Goal: Check status: Check status

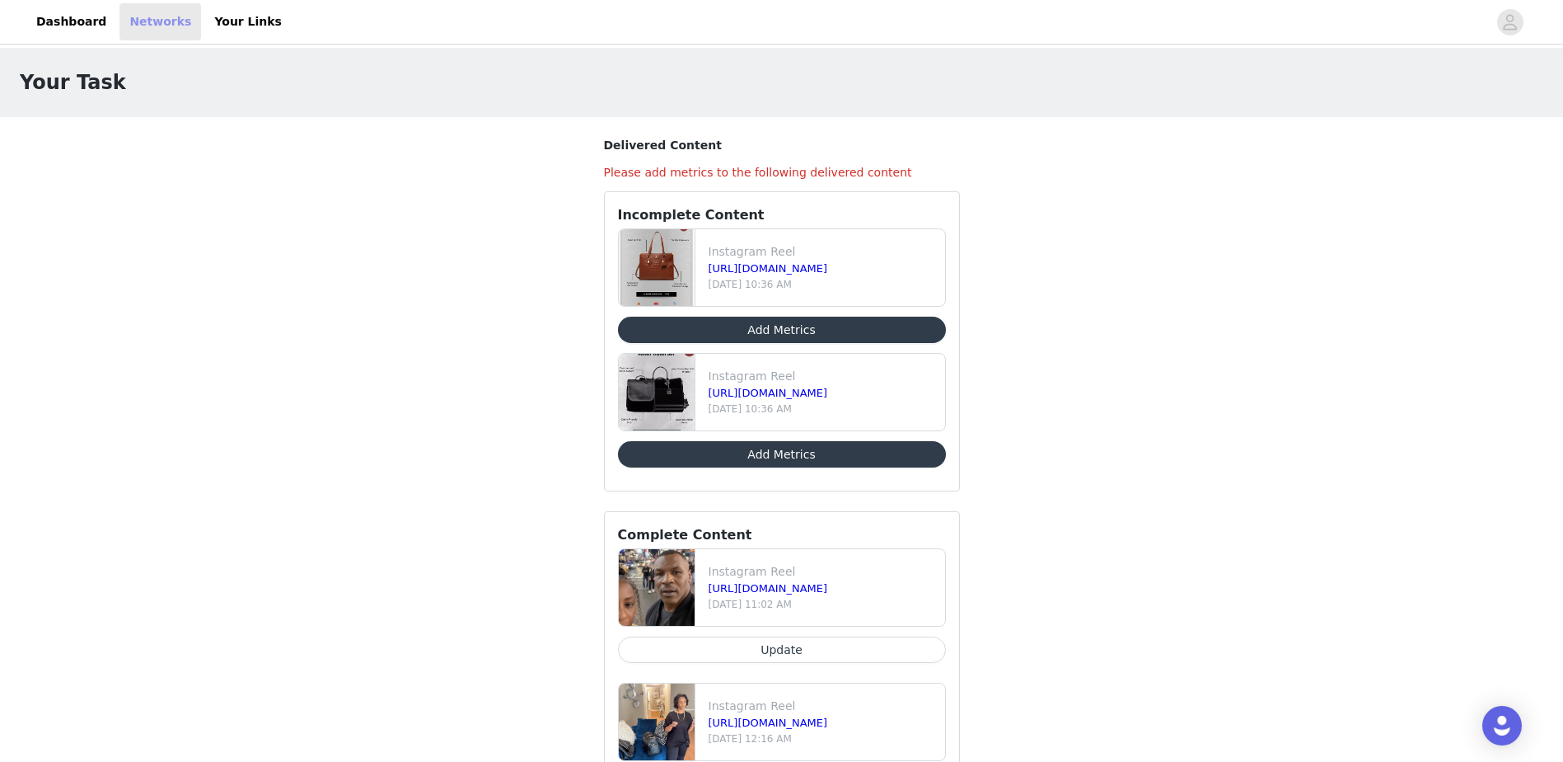
click at [127, 24] on link "Networks" at bounding box center [161, 21] width 82 height 37
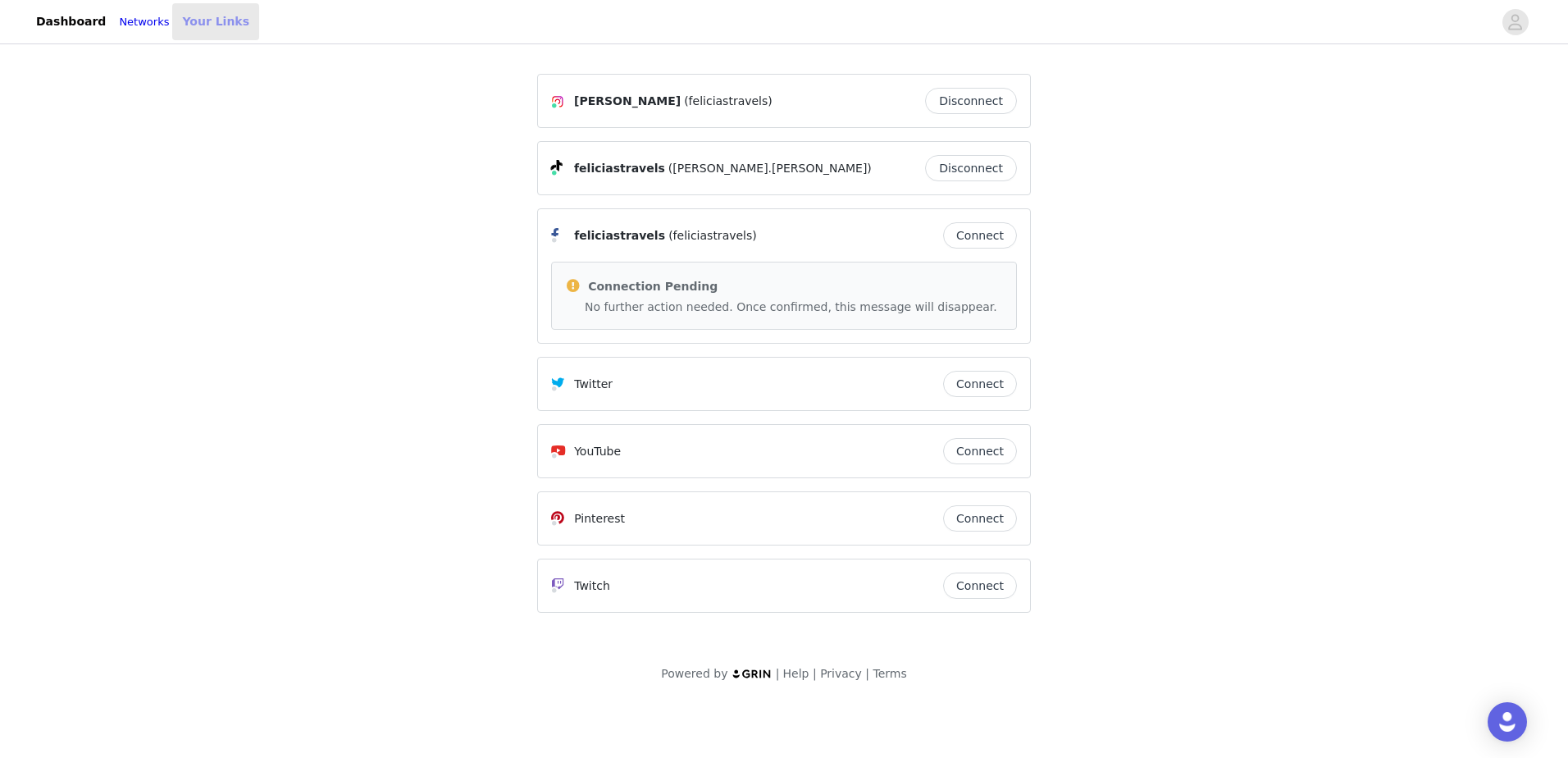
click at [231, 17] on link "Your Links" at bounding box center [215, 21] width 87 height 37
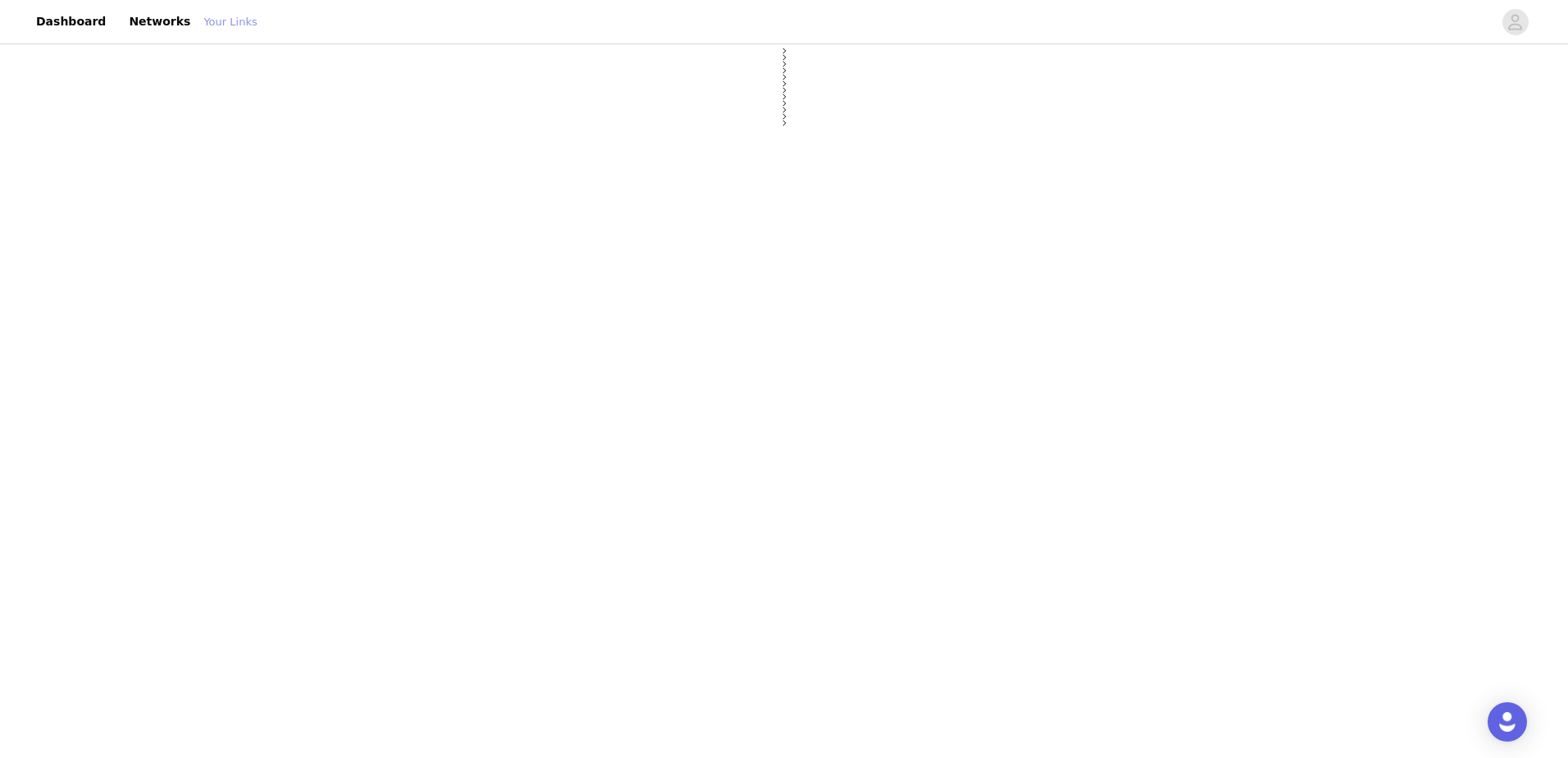
select select "12"
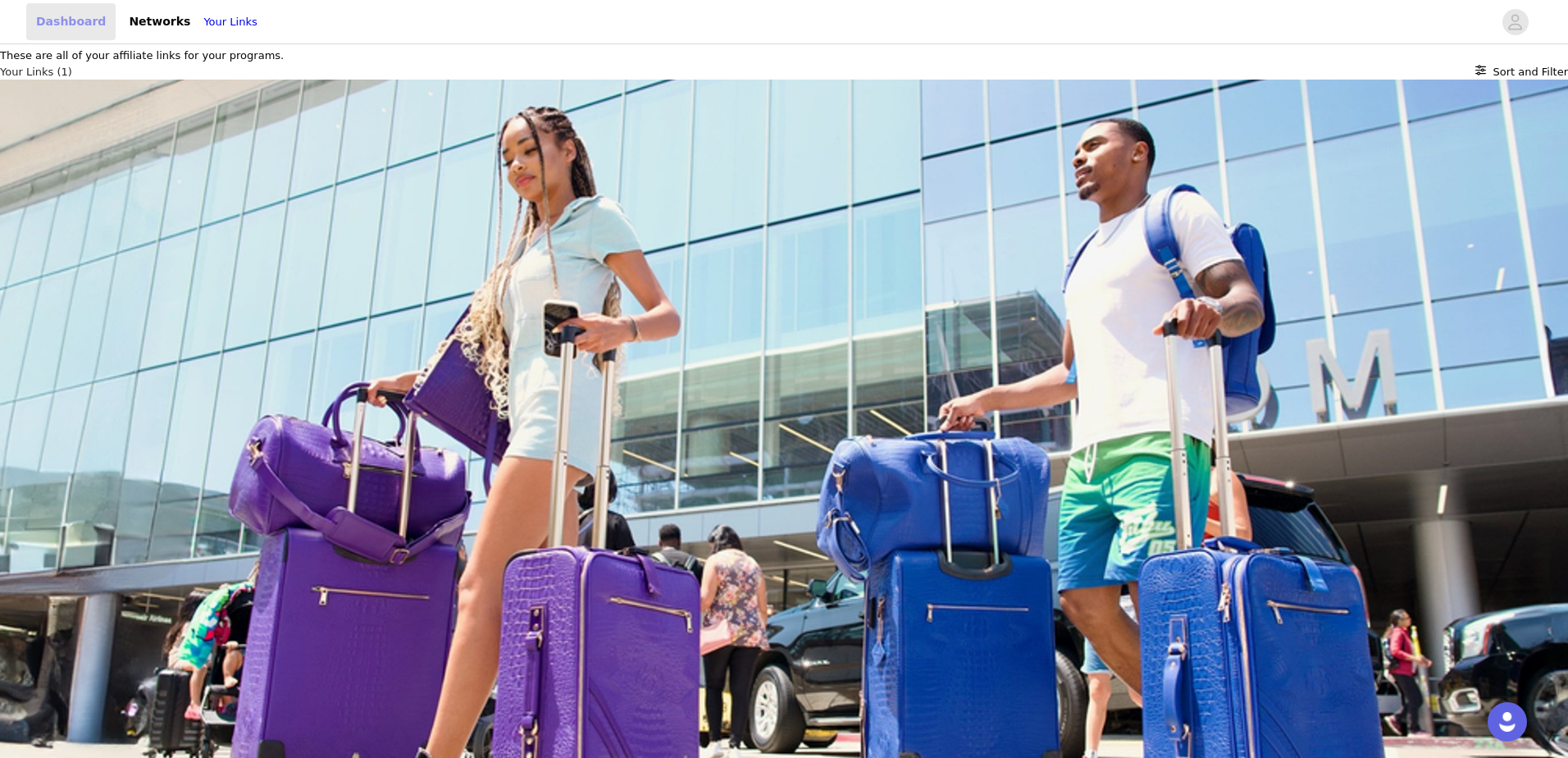
click at [73, 13] on link "Dashboard" at bounding box center [71, 21] width 90 height 37
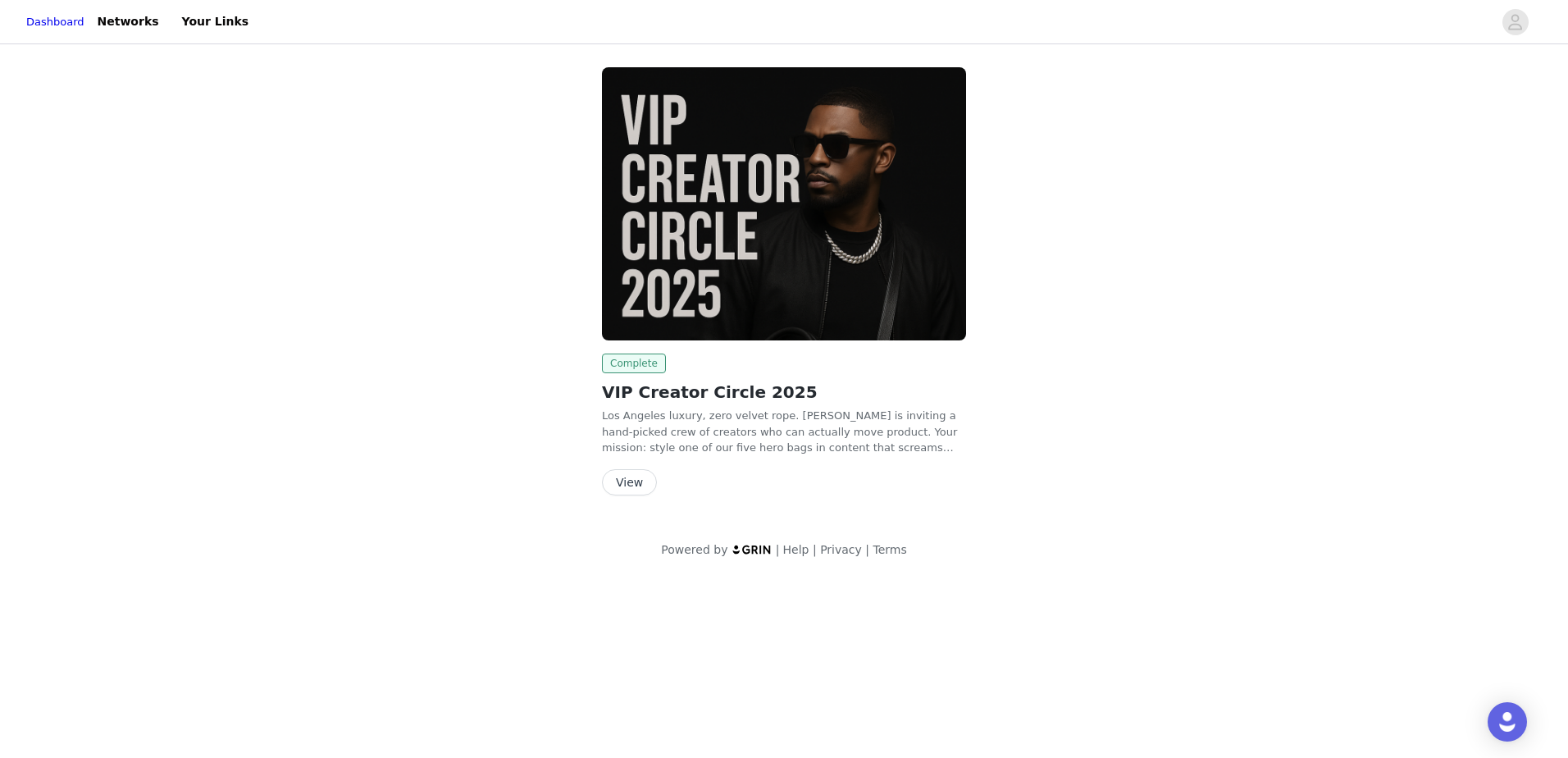
click at [630, 364] on span "Complete" at bounding box center [634, 363] width 64 height 20
drag, startPoint x: 630, startPoint y: 364, endPoint x: 636, endPoint y: 483, distance: 119.2
click at [636, 483] on button "View" at bounding box center [629, 481] width 55 height 26
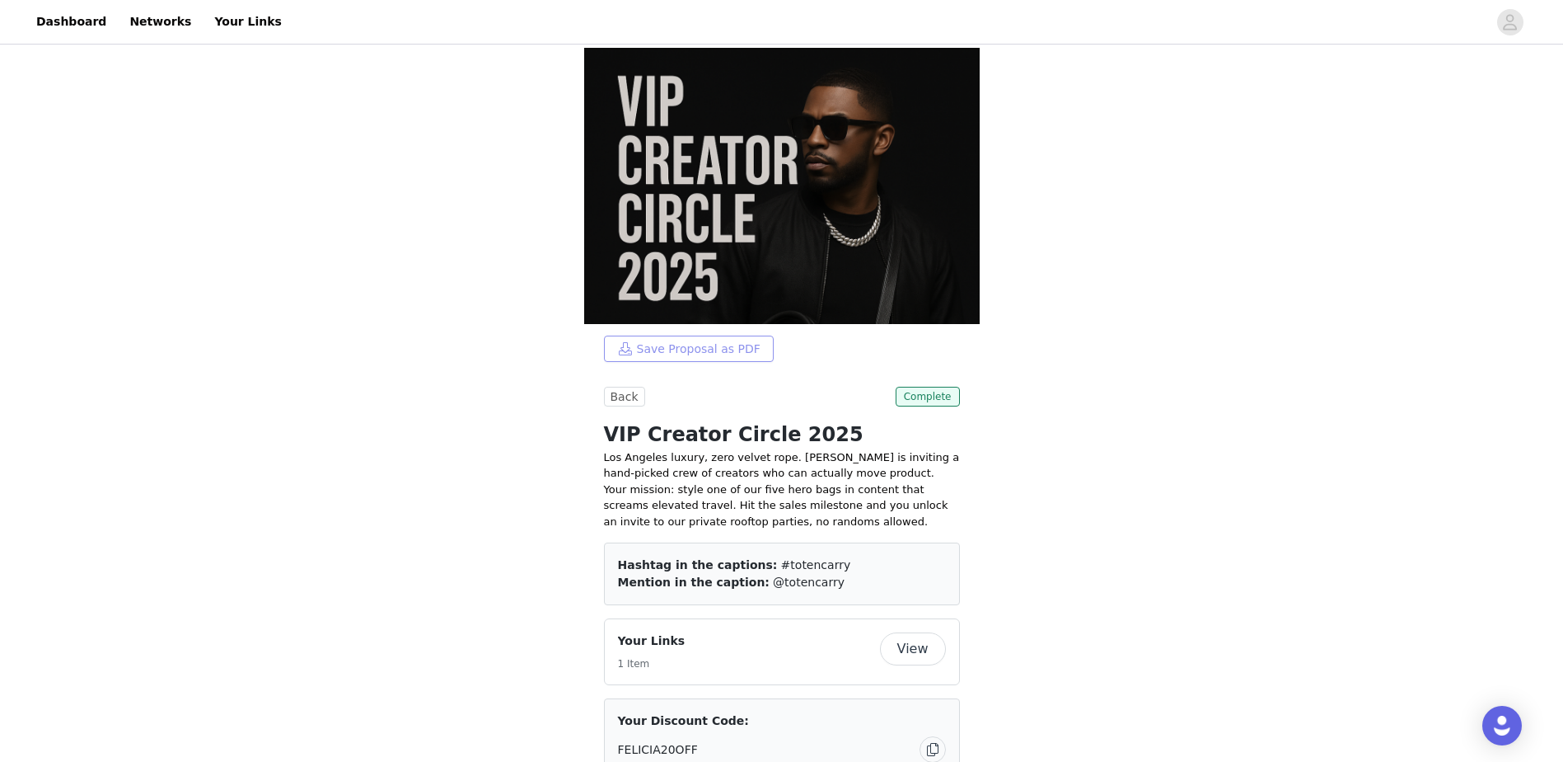
click at [669, 335] on button "Save Proposal as PDF" at bounding box center [689, 348] width 170 height 26
click at [945, 387] on span "Complete" at bounding box center [928, 397] width 64 height 20
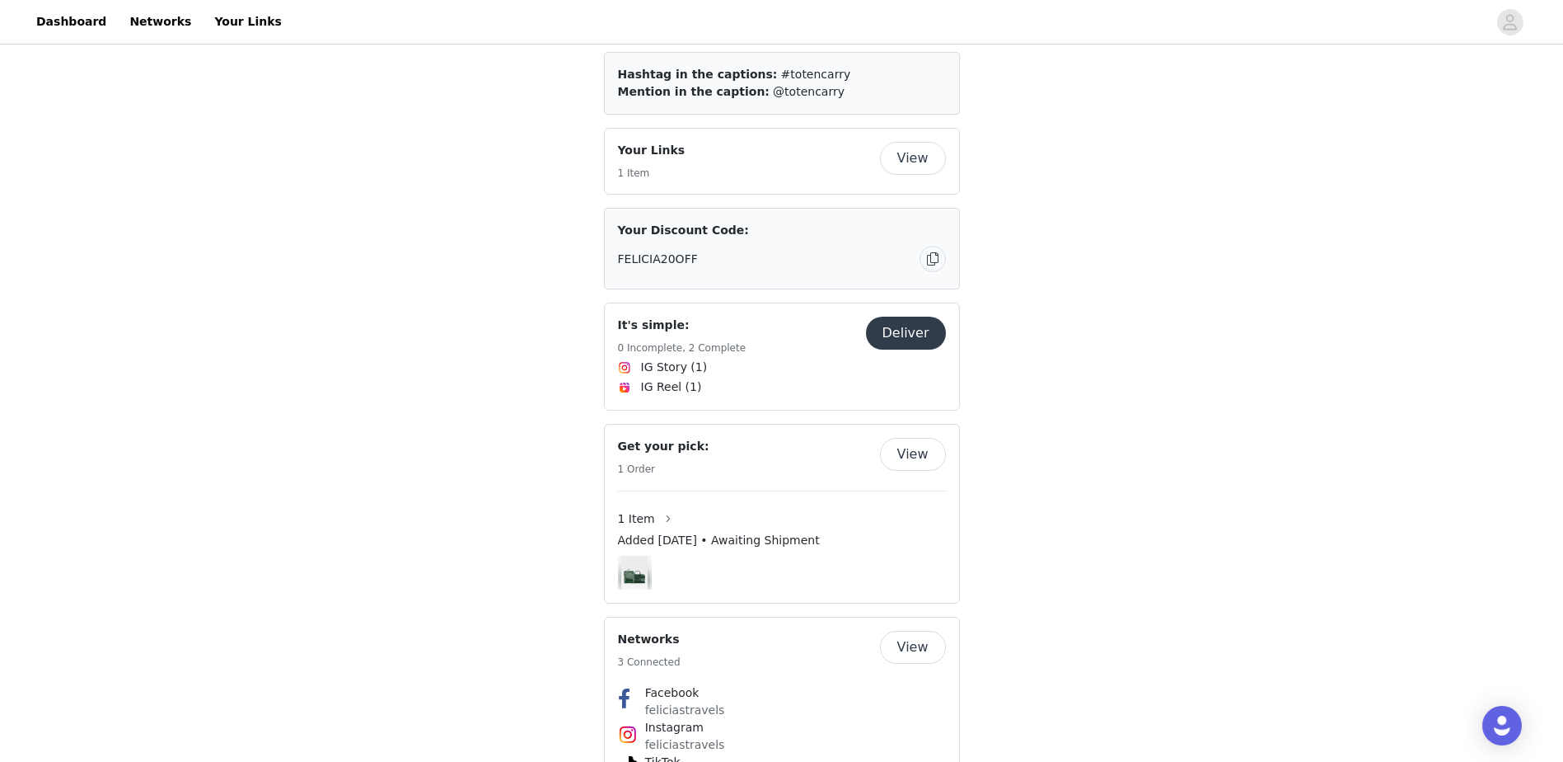
scroll to position [539, 0]
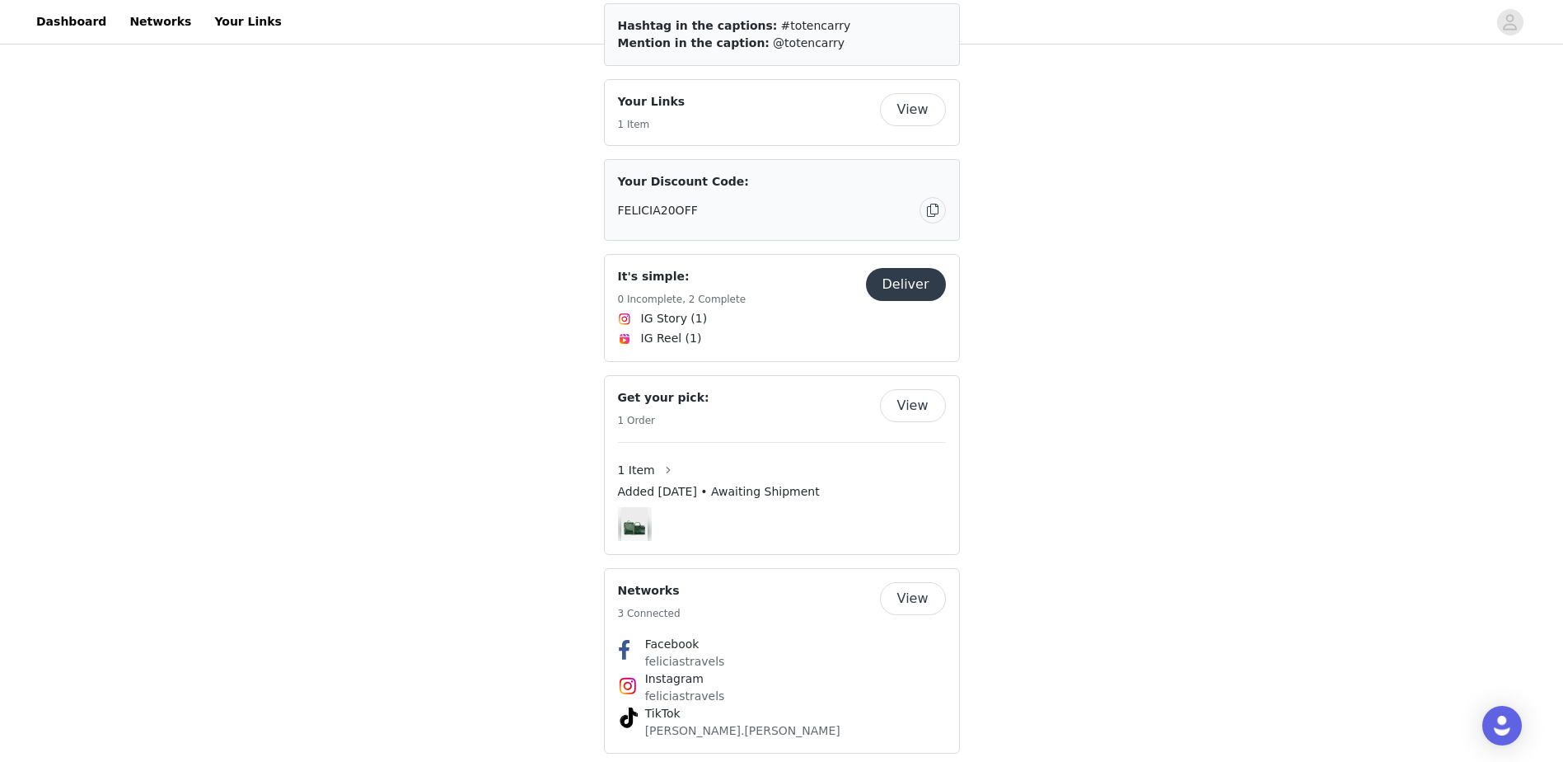
click at [927, 389] on button "View" at bounding box center [913, 405] width 66 height 33
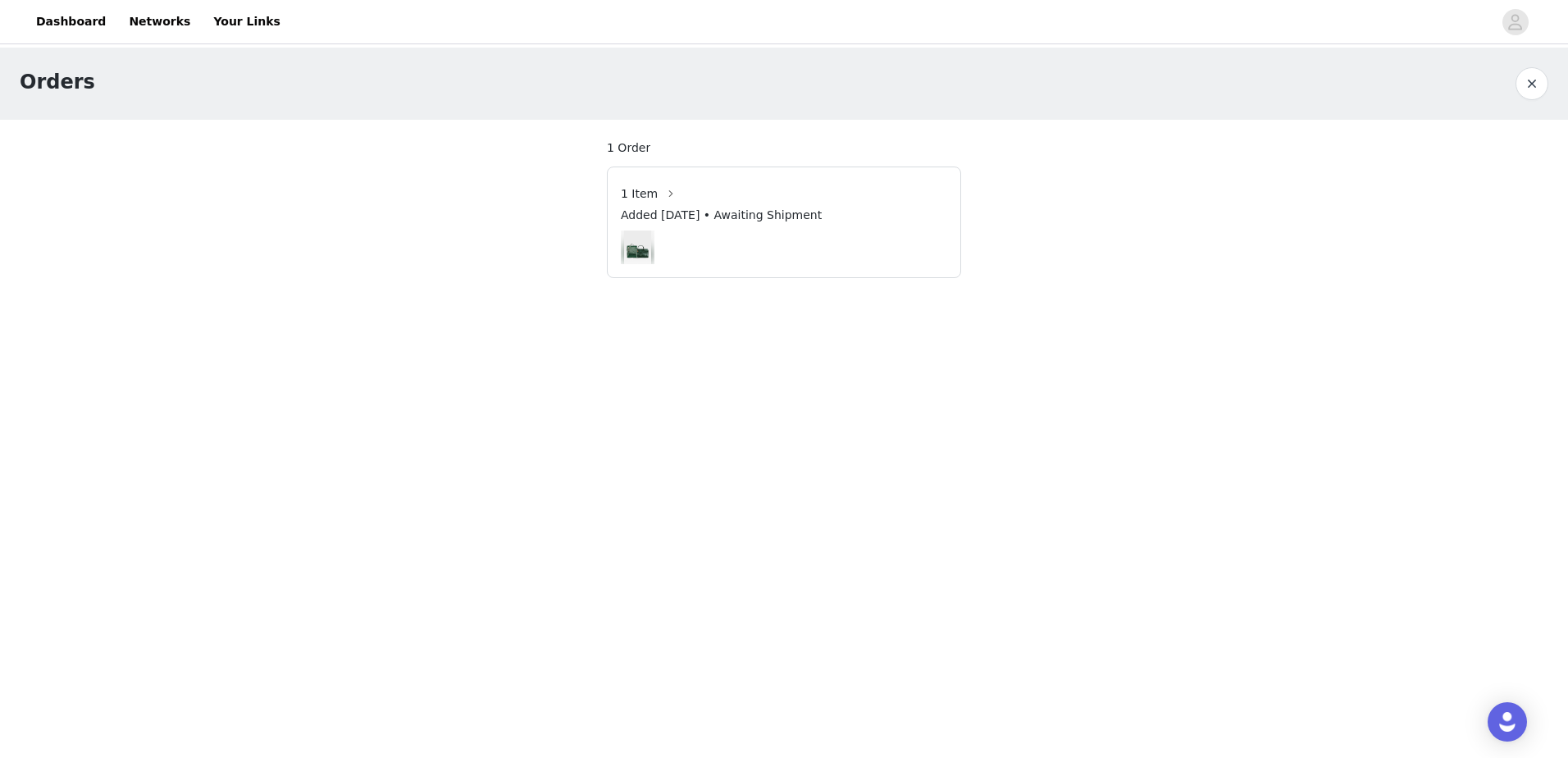
click at [751, 218] on span "Added [DATE] • Awaiting Shipment" at bounding box center [721, 215] width 201 height 17
click at [668, 193] on button "button" at bounding box center [671, 193] width 26 height 26
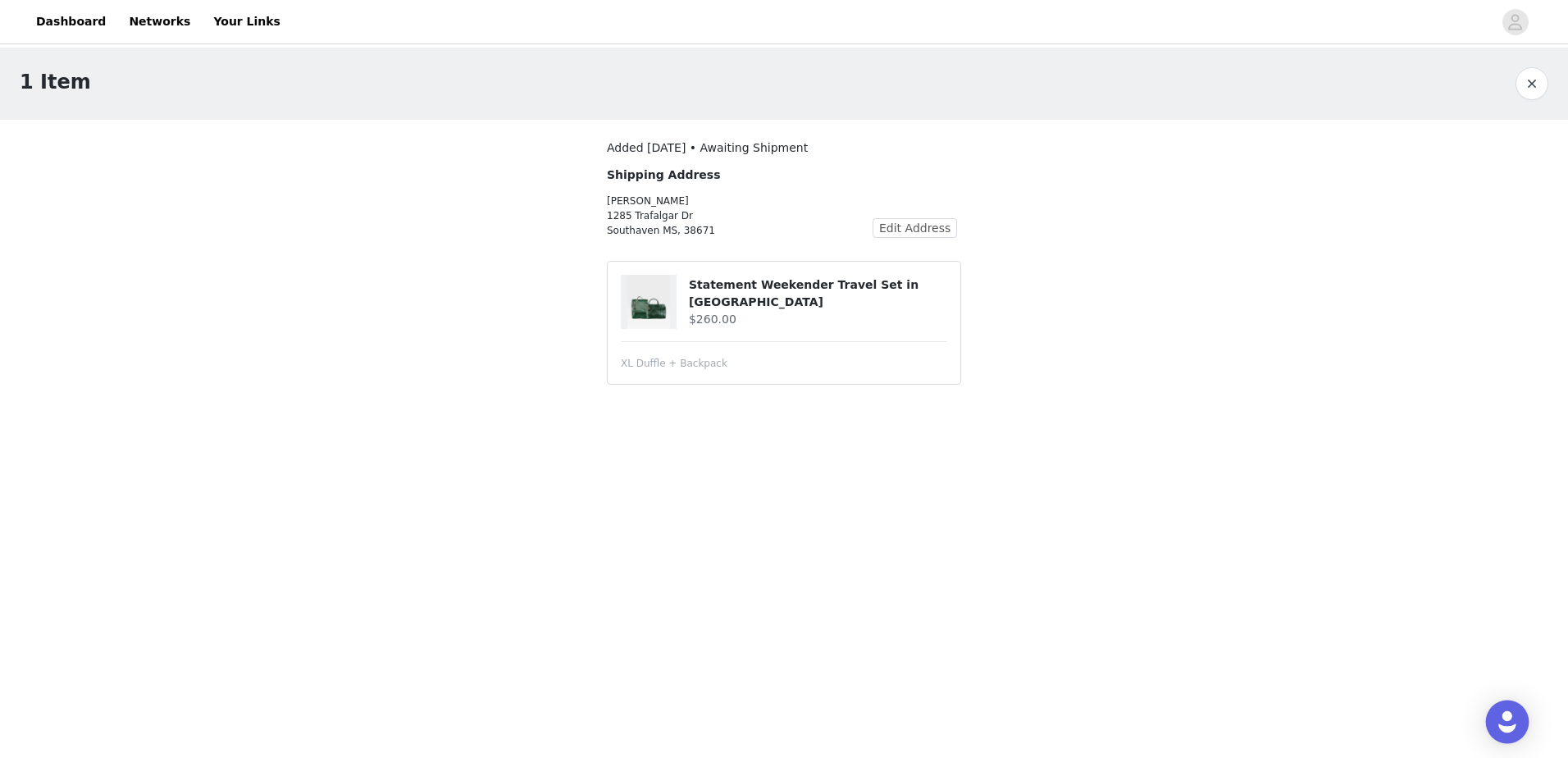
click at [1512, 724] on img "Open Intercom Messenger" at bounding box center [1506, 721] width 21 height 21
